Goal: Check status

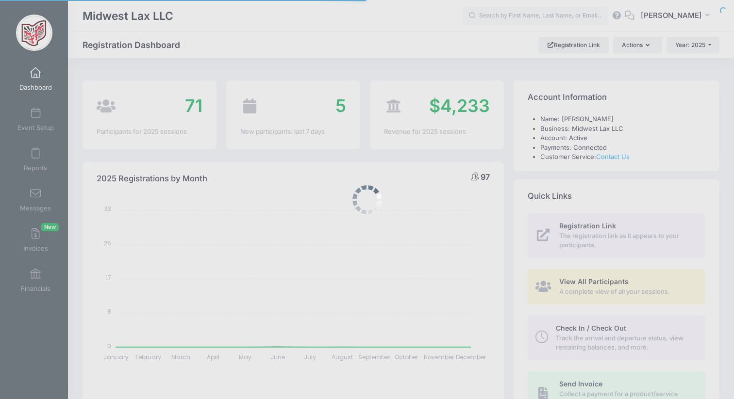
select select
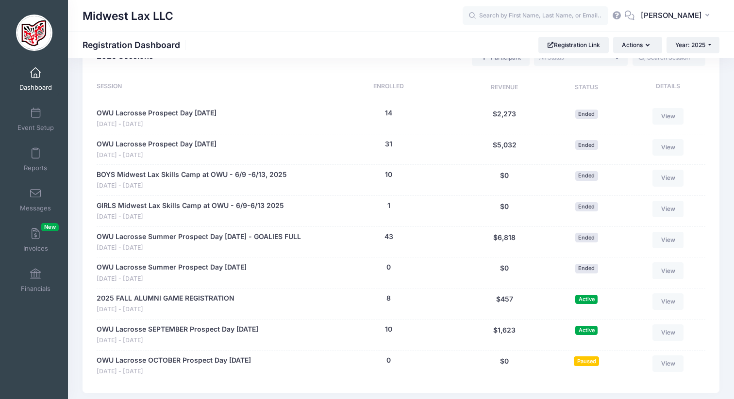
scroll to position [442, 0]
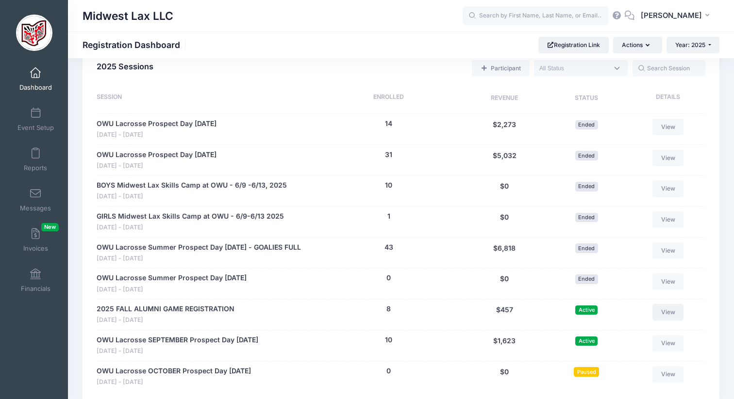
click at [669, 315] on link "View" at bounding box center [667, 312] width 31 height 16
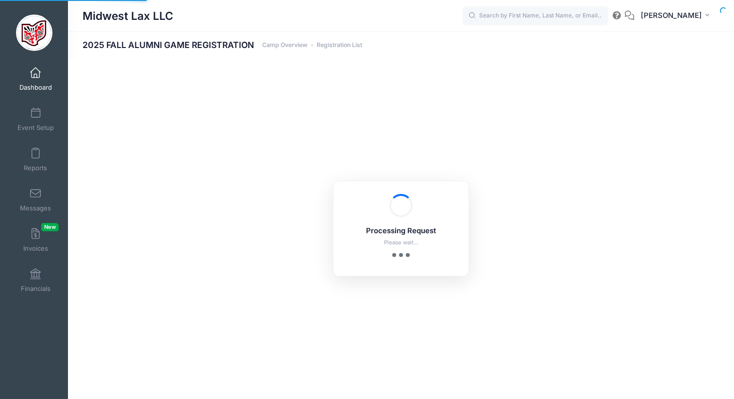
select select "10"
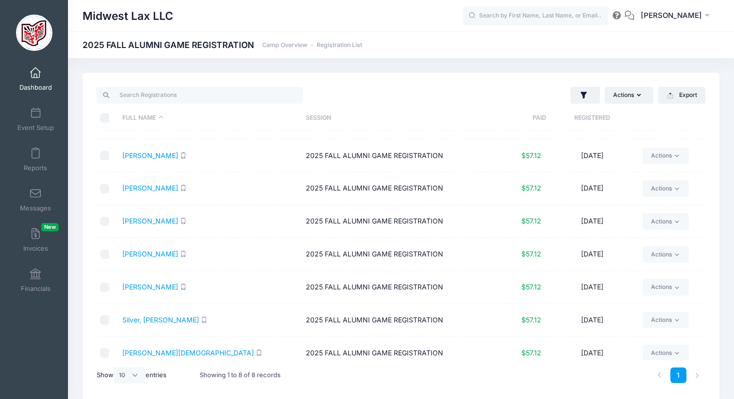
scroll to position [33, 0]
